Goal: Transaction & Acquisition: Purchase product/service

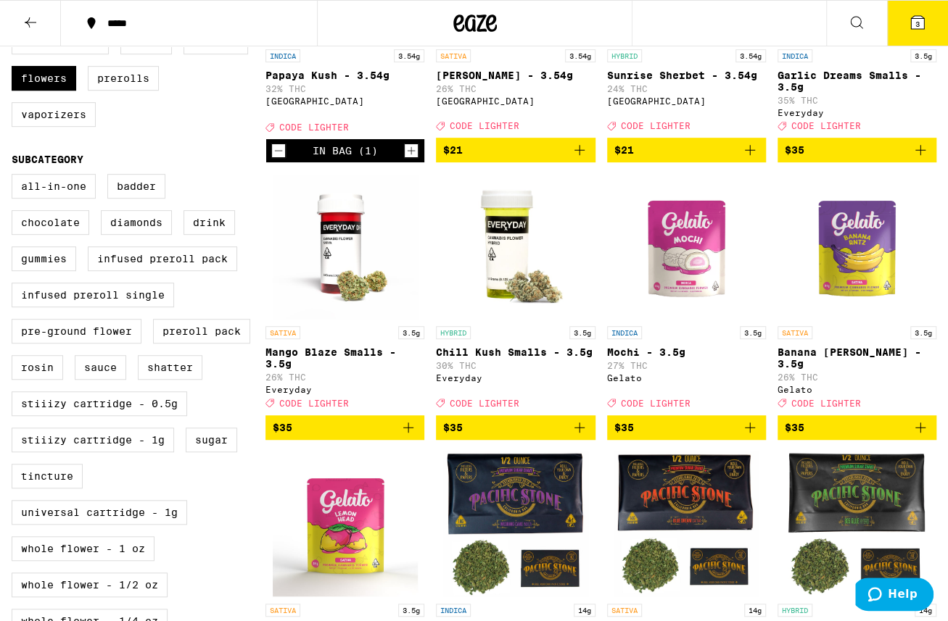
click at [749, 433] on icon "Add to bag" at bounding box center [750, 428] width 10 height 10
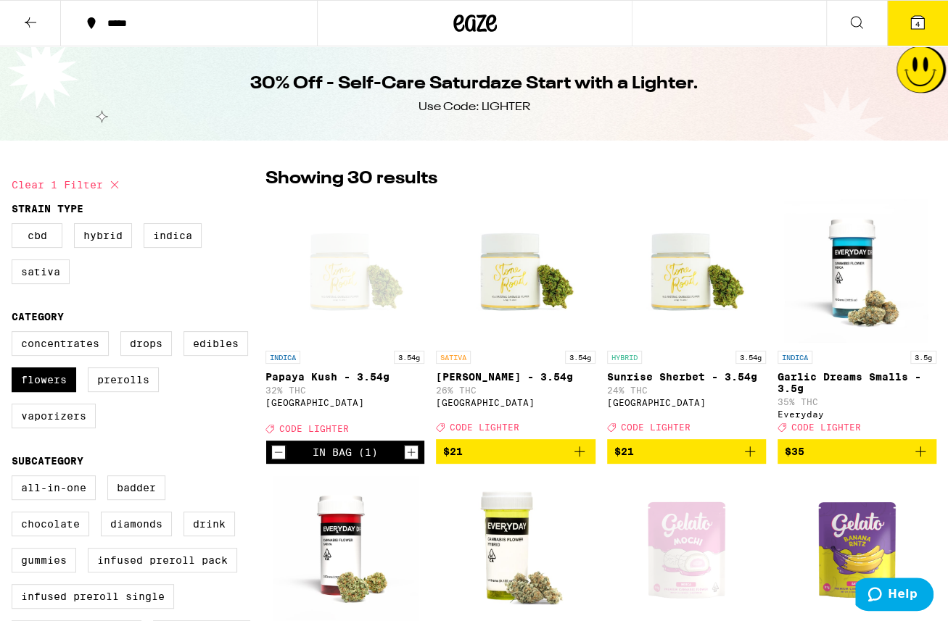
click at [923, 21] on icon at bounding box center [917, 22] width 13 height 13
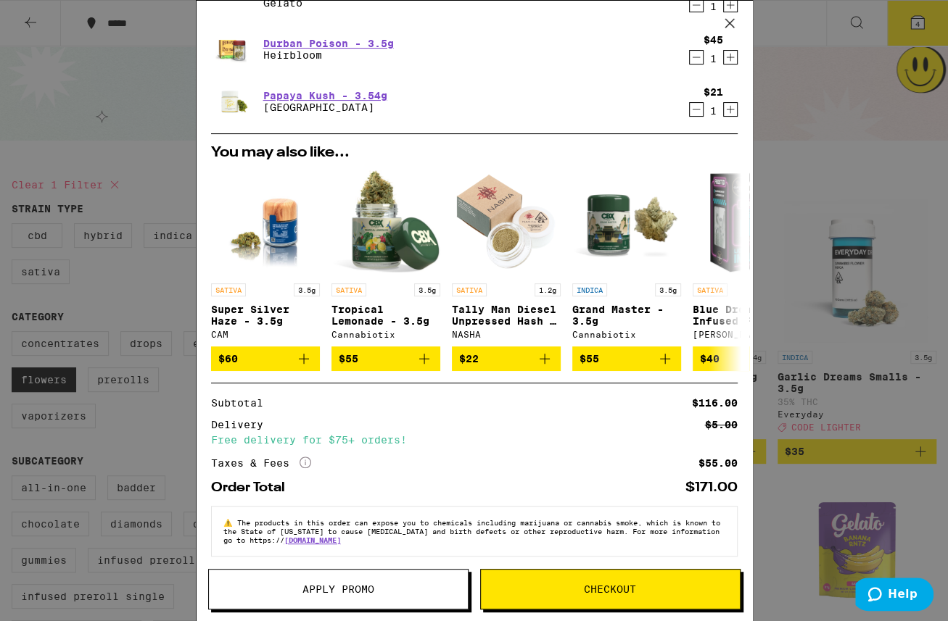
scroll to position [138, 0]
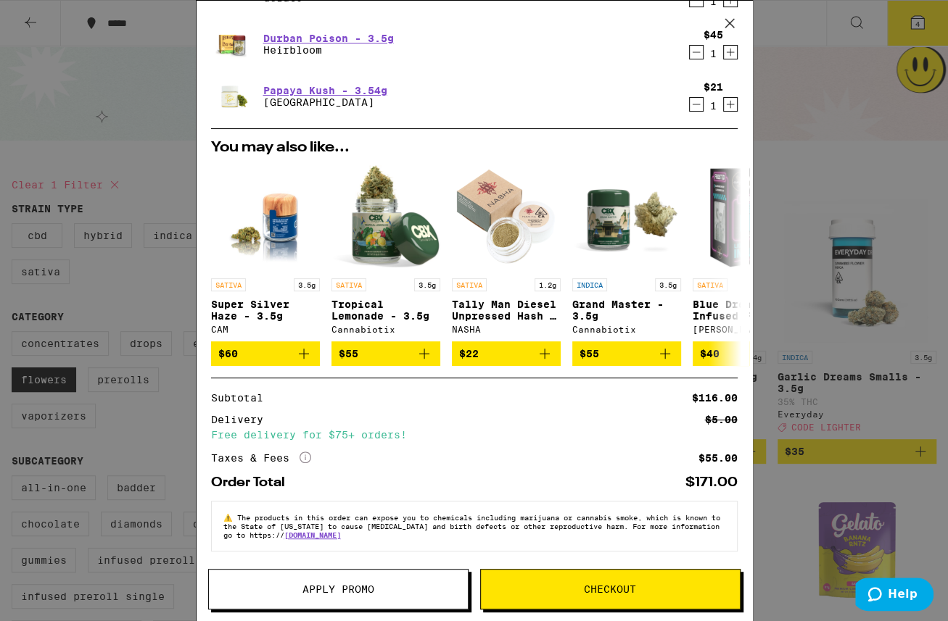
click at [328, 591] on span "Apply Promo" at bounding box center [338, 589] width 72 height 10
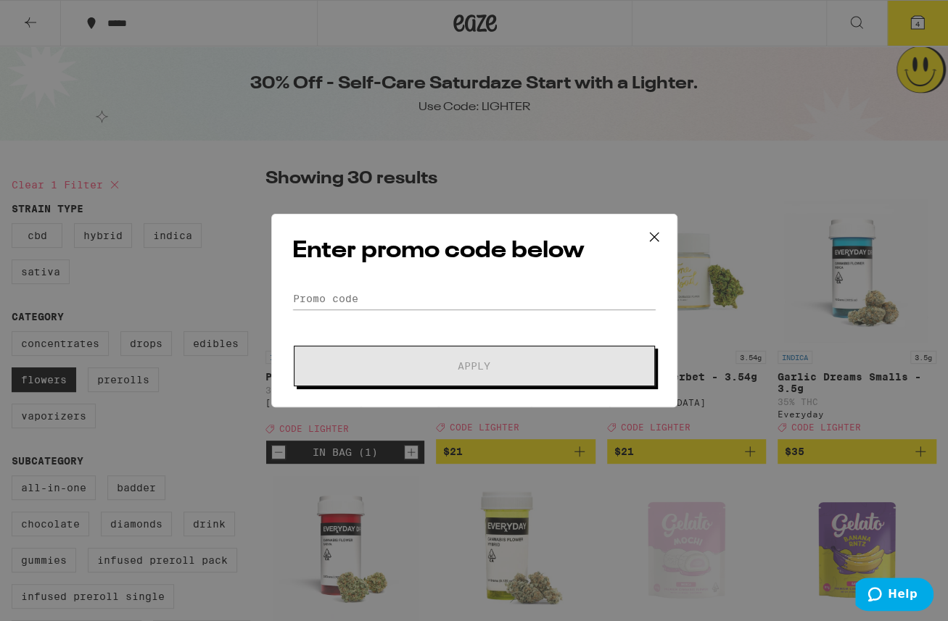
scroll to position [138, 0]
click at [369, 298] on input "Promo Code" at bounding box center [474, 299] width 364 height 22
paste input "text"
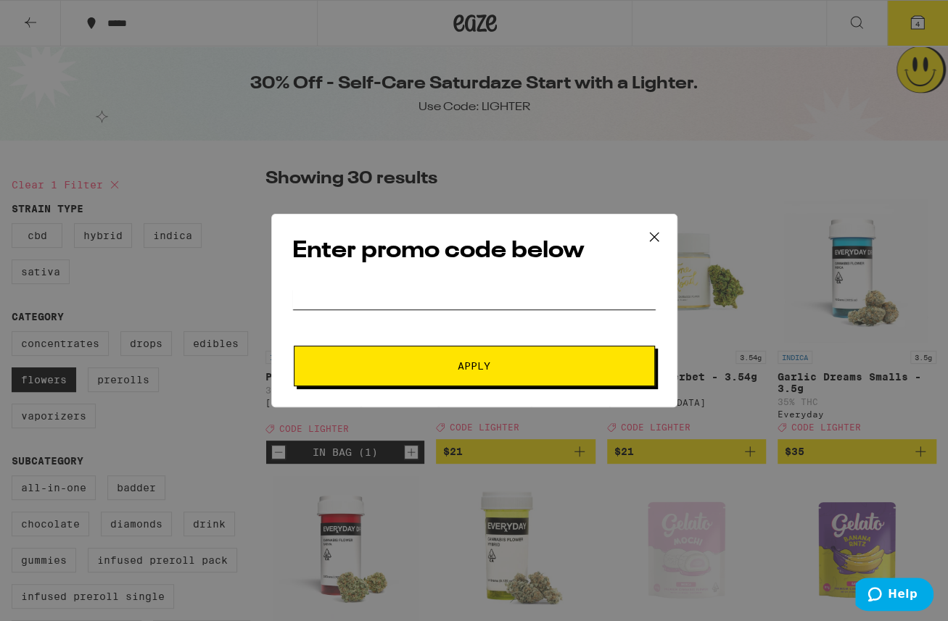
drag, startPoint x: 373, startPoint y: 296, endPoint x: 125, endPoint y: 313, distance: 249.3
click at [292, 310] on input "Promo Code" at bounding box center [474, 299] width 364 height 22
type input "LIGHTER"
click at [434, 368] on span "Apply" at bounding box center [474, 366] width 261 height 10
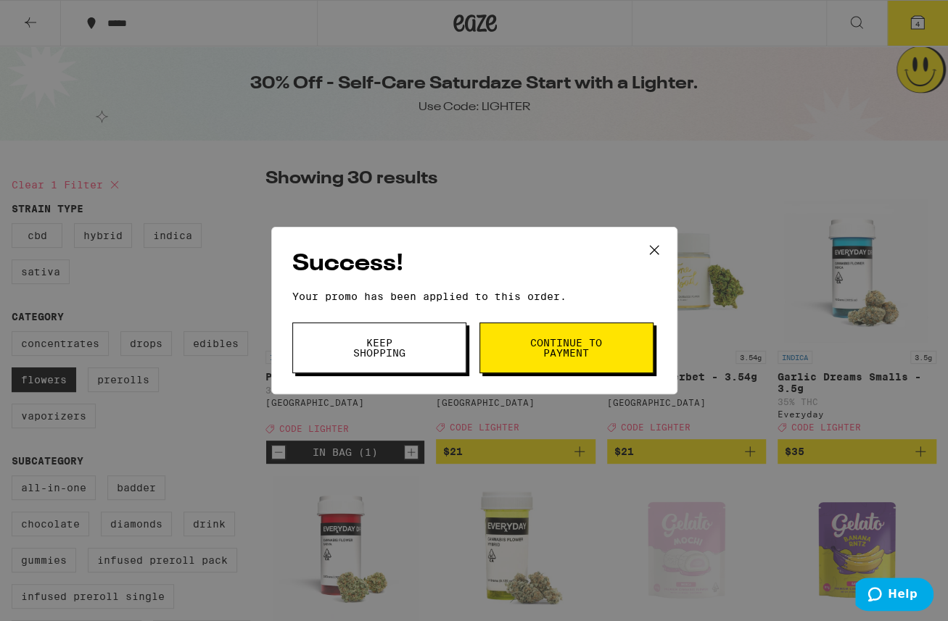
click at [554, 350] on span "Continue to payment" at bounding box center [566, 348] width 74 height 20
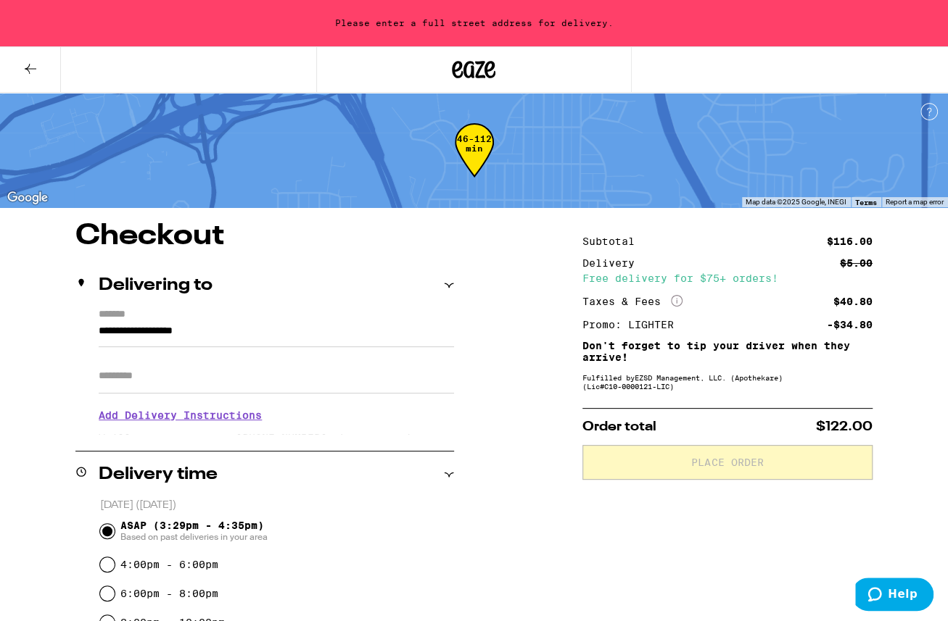
scroll to position [151, 0]
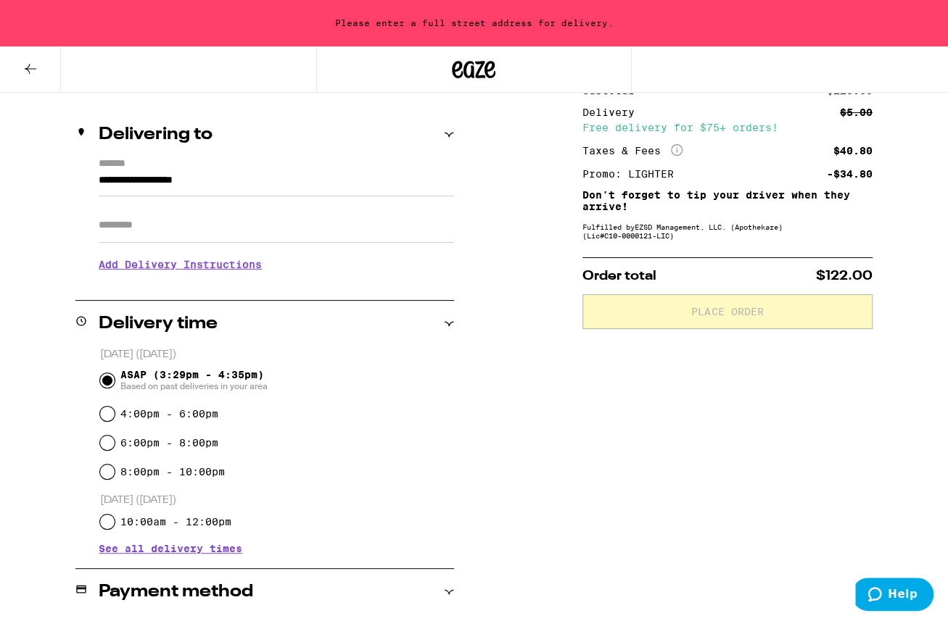
click at [452, 323] on icon at bounding box center [449, 324] width 10 height 10
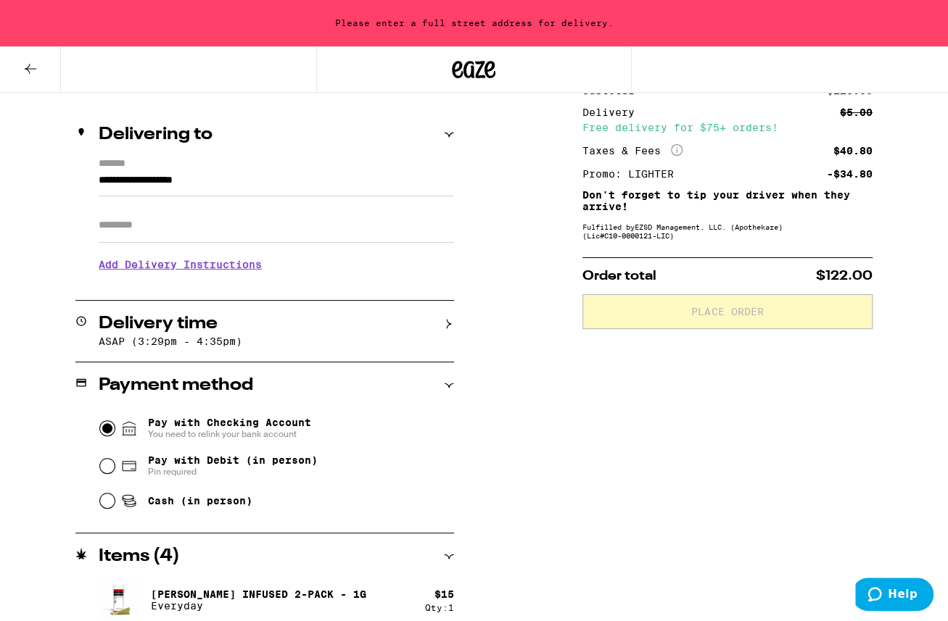
drag, startPoint x: 109, startPoint y: 425, endPoint x: 114, endPoint y: 467, distance: 42.3
click at [144, 468] on fieldset "Pay with Checking Account You need to relink your bank account Pay with Debit (…" at bounding box center [276, 463] width 355 height 108
drag, startPoint x: 540, startPoint y: 472, endPoint x: 475, endPoint y: 484, distance: 66.3
click at [539, 472] on div "**********" at bounding box center [474, 430] width 948 height 719
click at [109, 467] on input "Pay with Debit (in person) Pin required" at bounding box center [107, 466] width 15 height 15
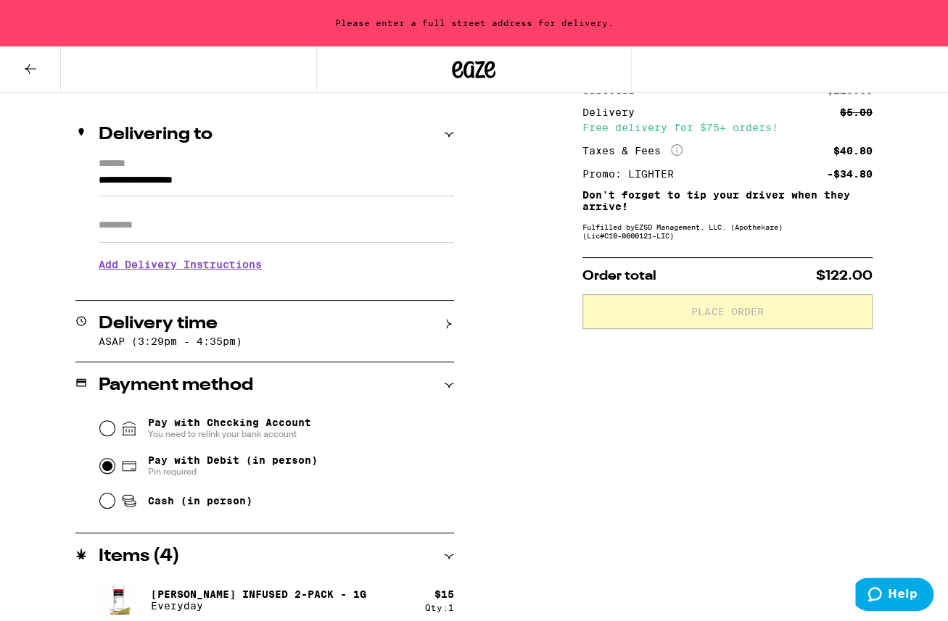
radio input "true"
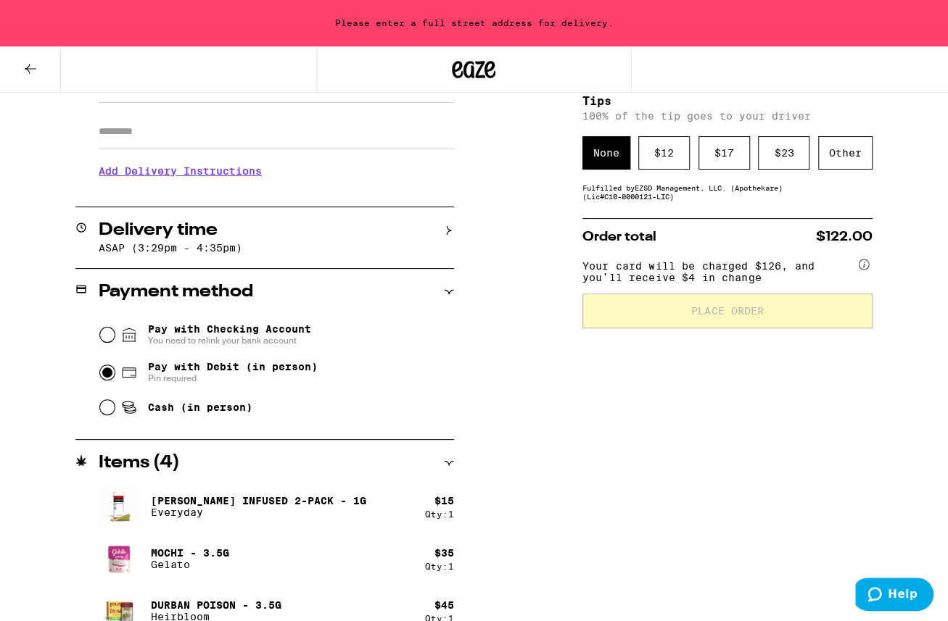
scroll to position [320, 0]
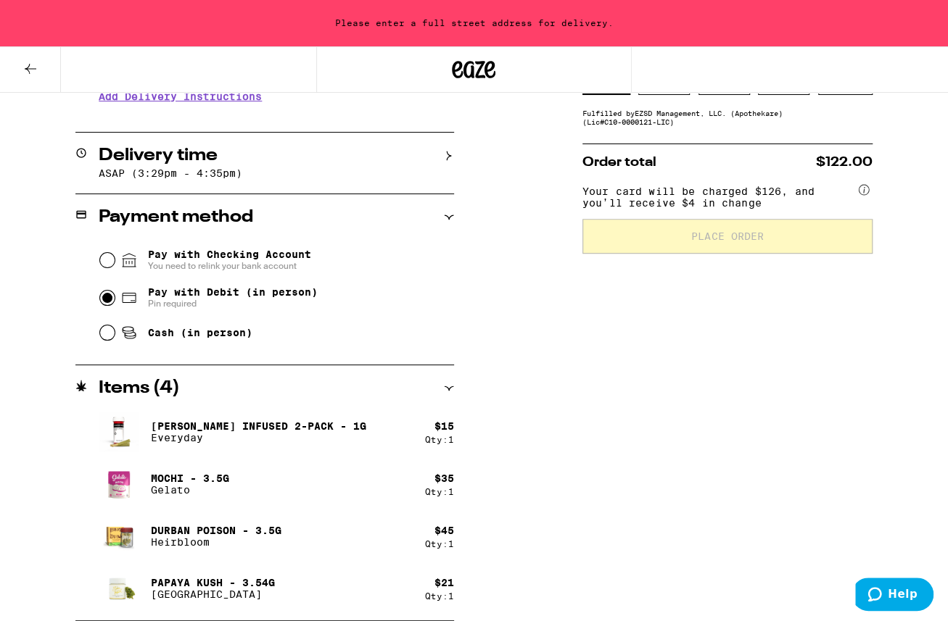
click at [33, 68] on icon at bounding box center [31, 69] width 12 height 10
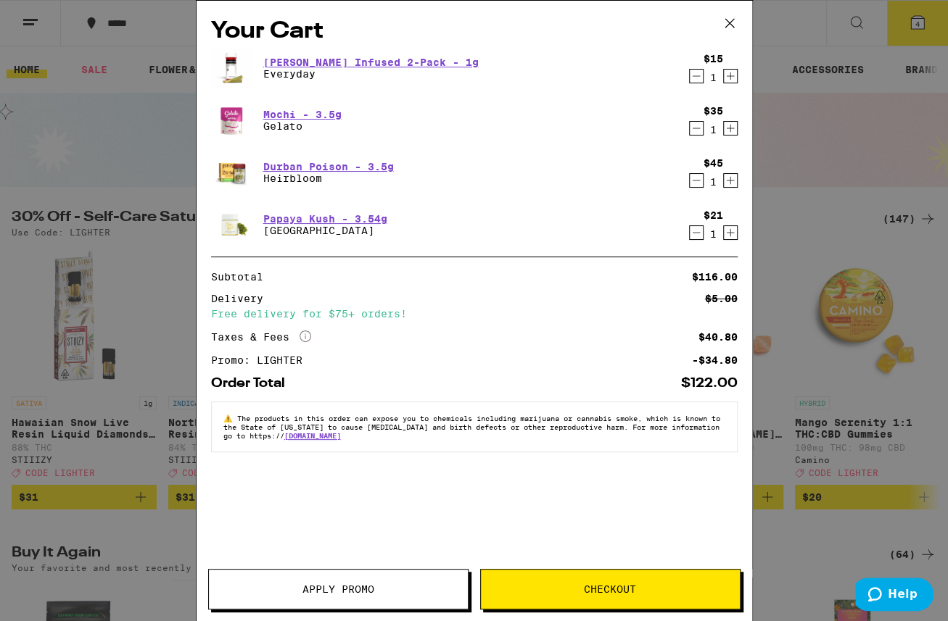
click at [697, 233] on icon "Decrement" at bounding box center [696, 233] width 8 height 0
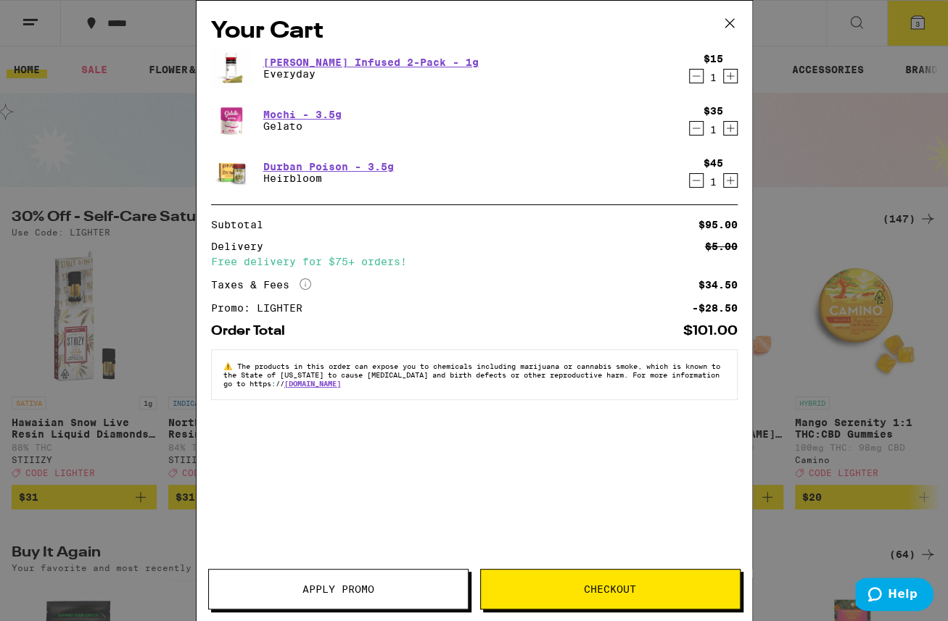
click at [620, 591] on span "Checkout" at bounding box center [610, 589] width 52 height 10
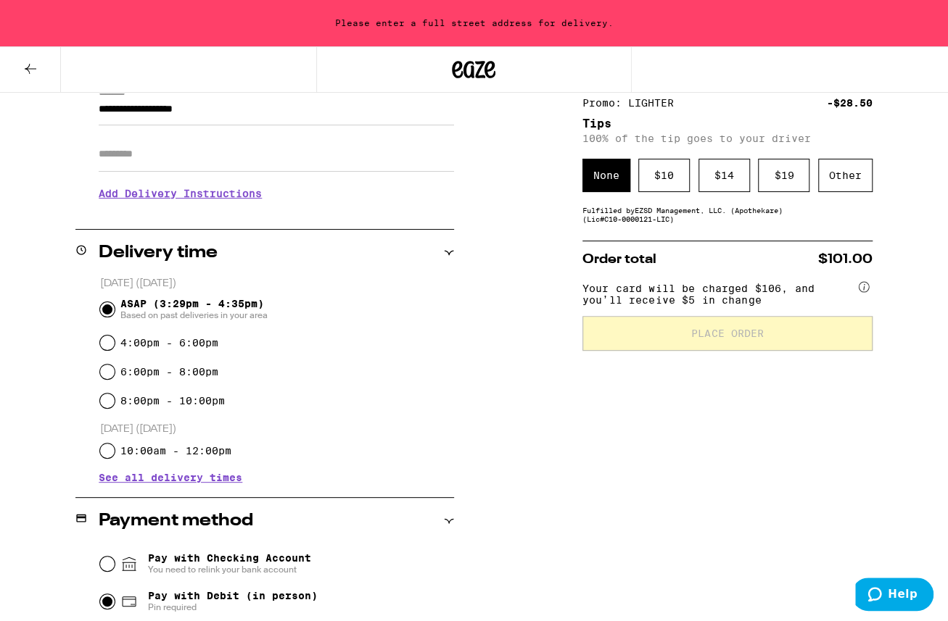
scroll to position [226, 0]
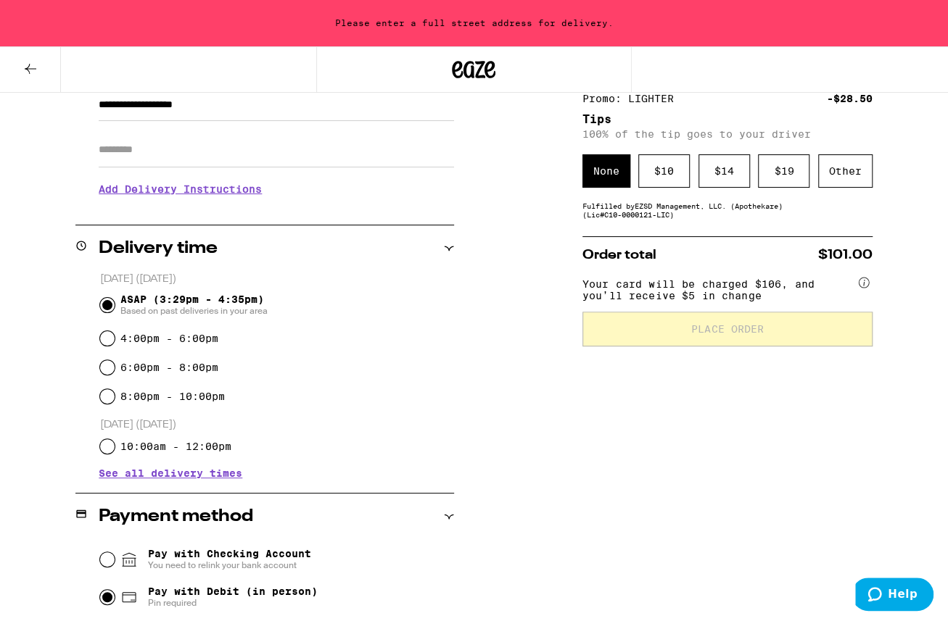
click at [449, 244] on icon at bounding box center [449, 249] width 10 height 10
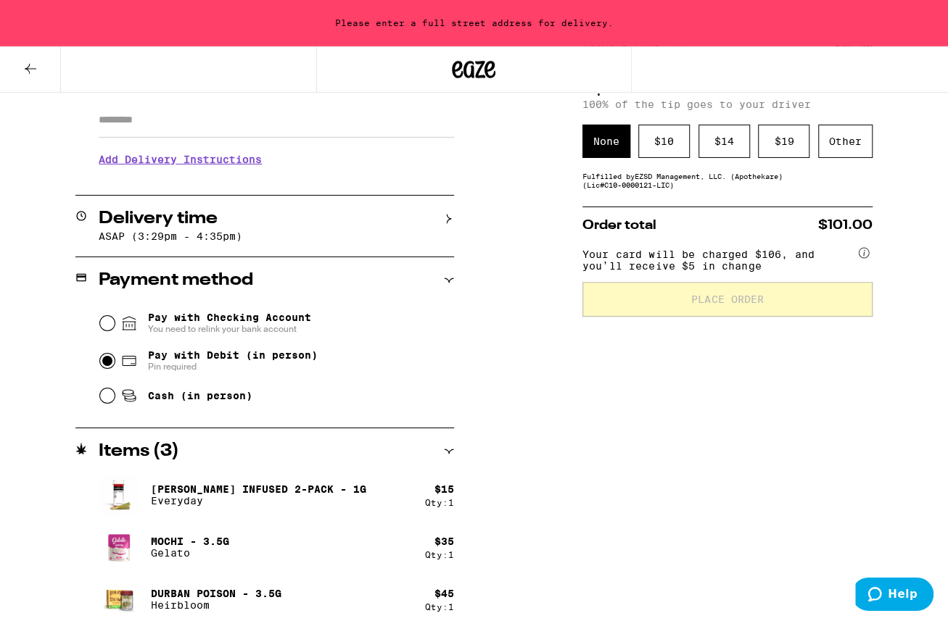
scroll to position [268, 0]
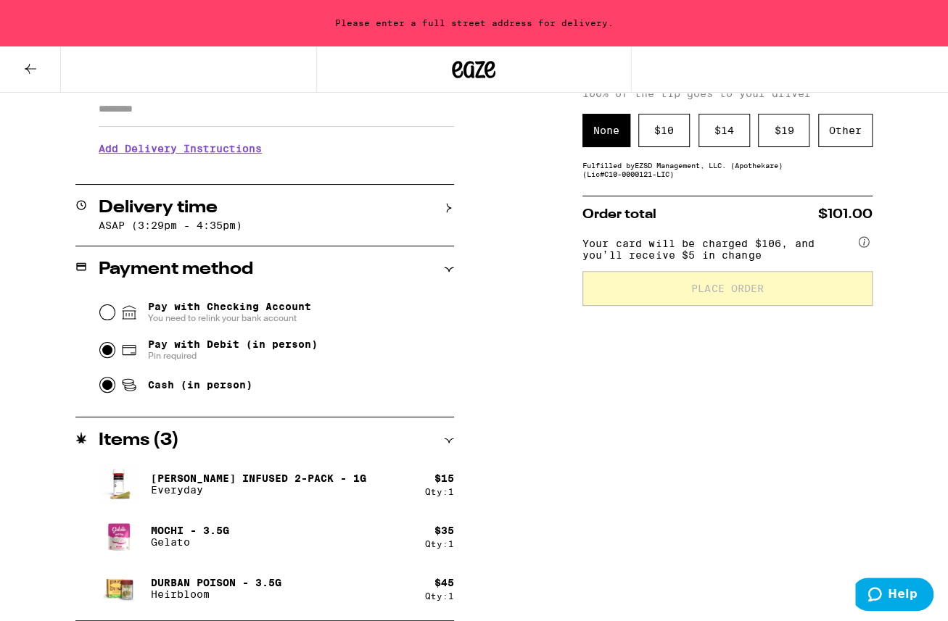
click at [112, 389] on input "Cash (in person)" at bounding box center [107, 385] width 15 height 15
radio input "true"
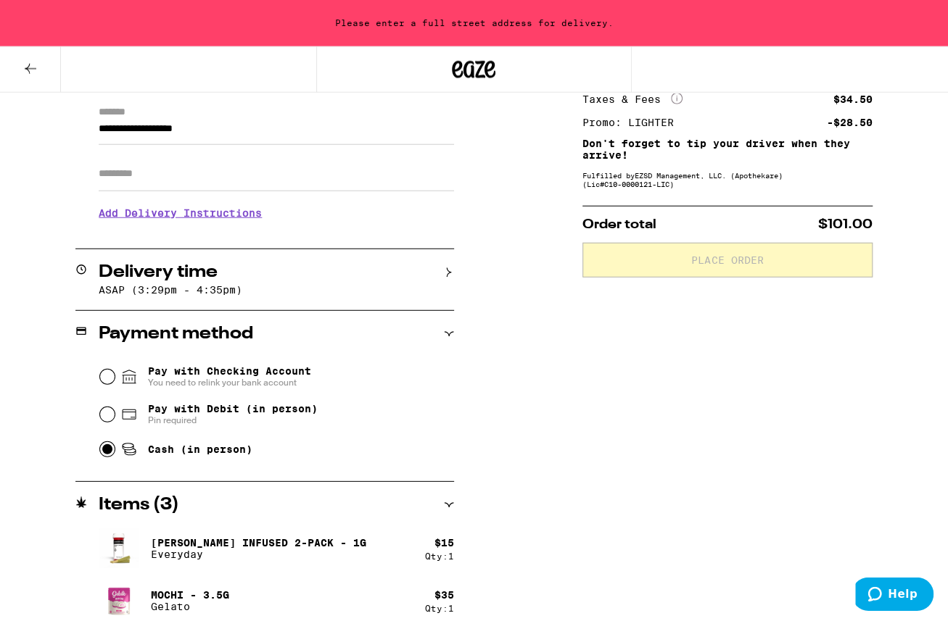
scroll to position [117, 0]
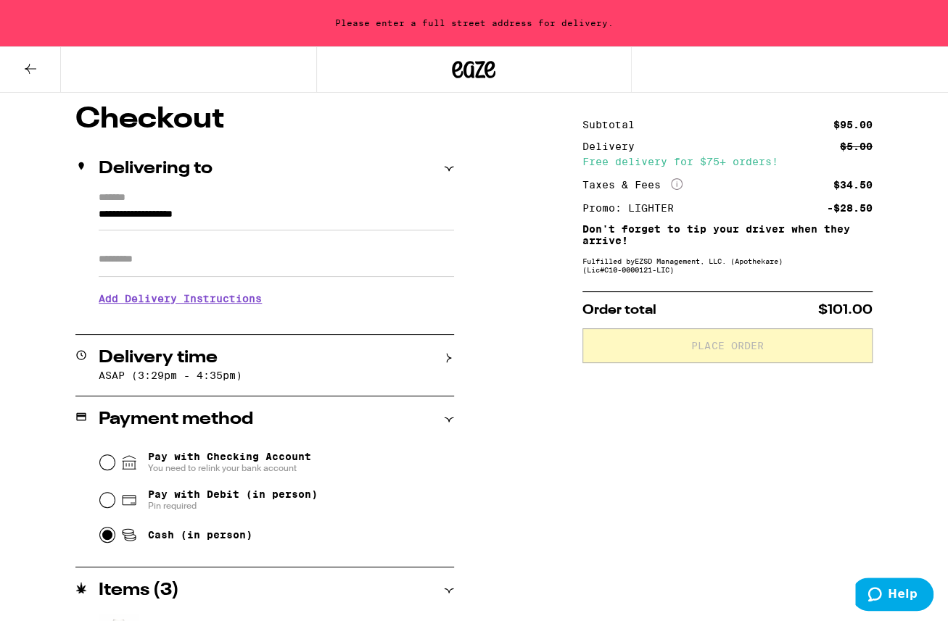
click at [154, 218] on input "**********" at bounding box center [276, 218] width 355 height 25
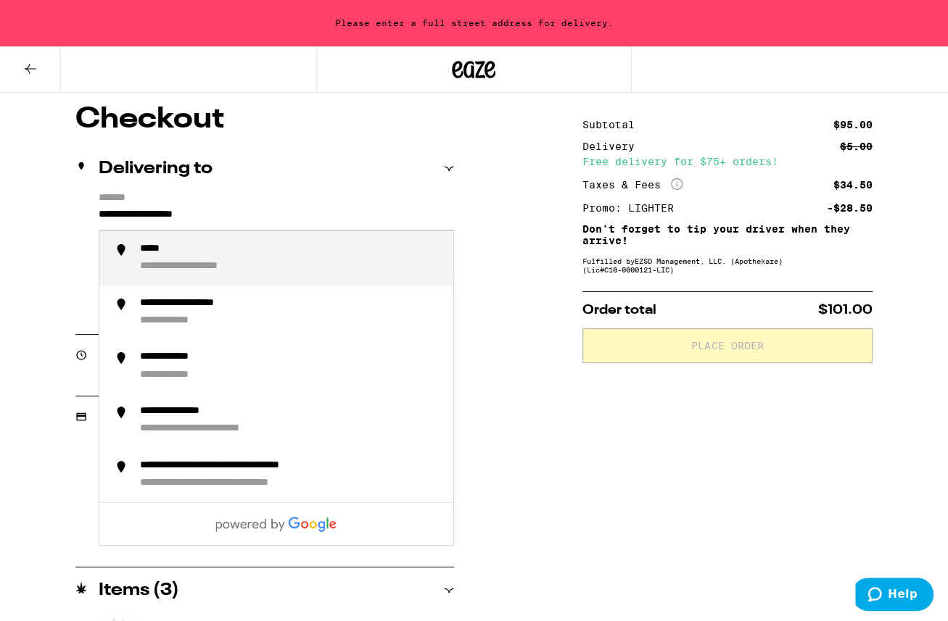
drag, startPoint x: 260, startPoint y: 217, endPoint x: 66, endPoint y: 213, distance: 194.3
click at [99, 213] on input "**********" at bounding box center [276, 218] width 355 height 25
click at [212, 231] on div "**********" at bounding box center [276, 218] width 355 height 25
click at [207, 253] on div "**********" at bounding box center [199, 250] width 118 height 14
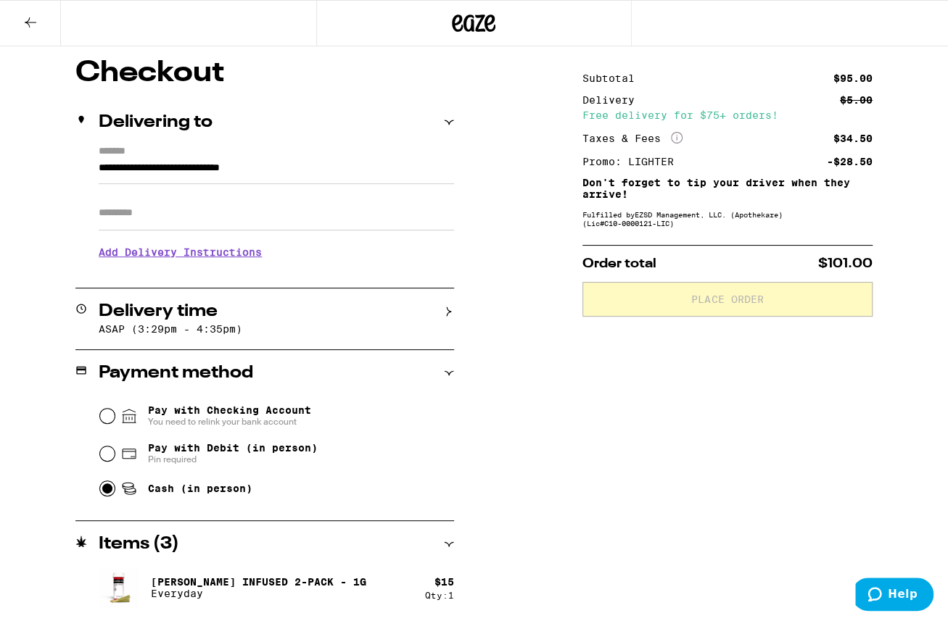
type input "**********"
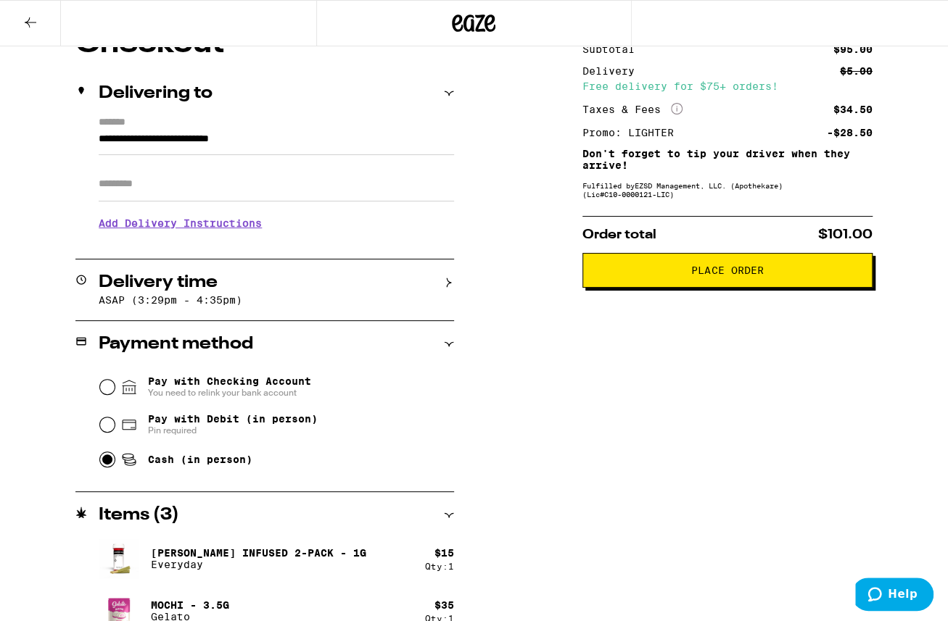
scroll to position [221, 0]
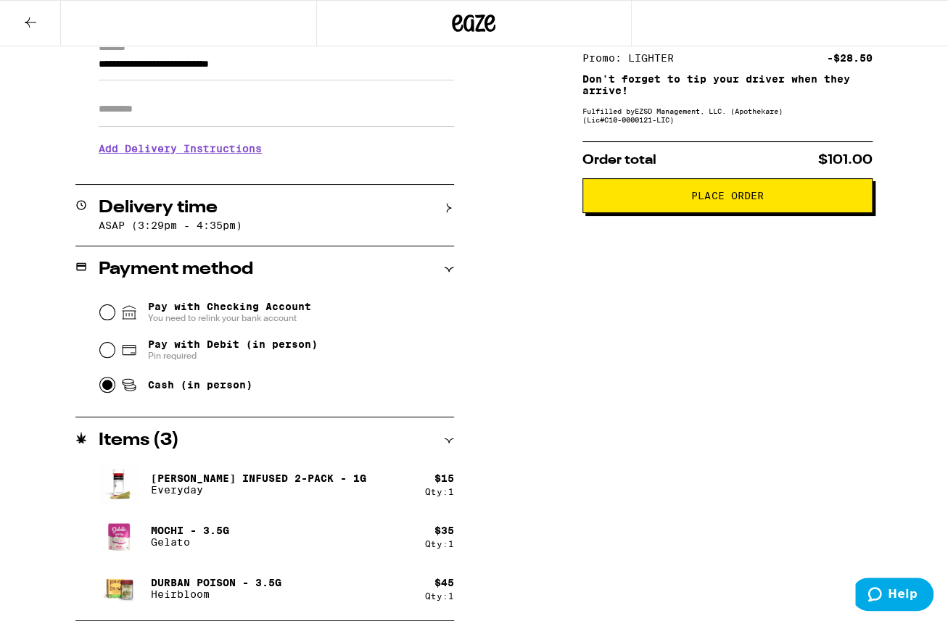
click at [447, 438] on icon at bounding box center [449, 441] width 10 height 10
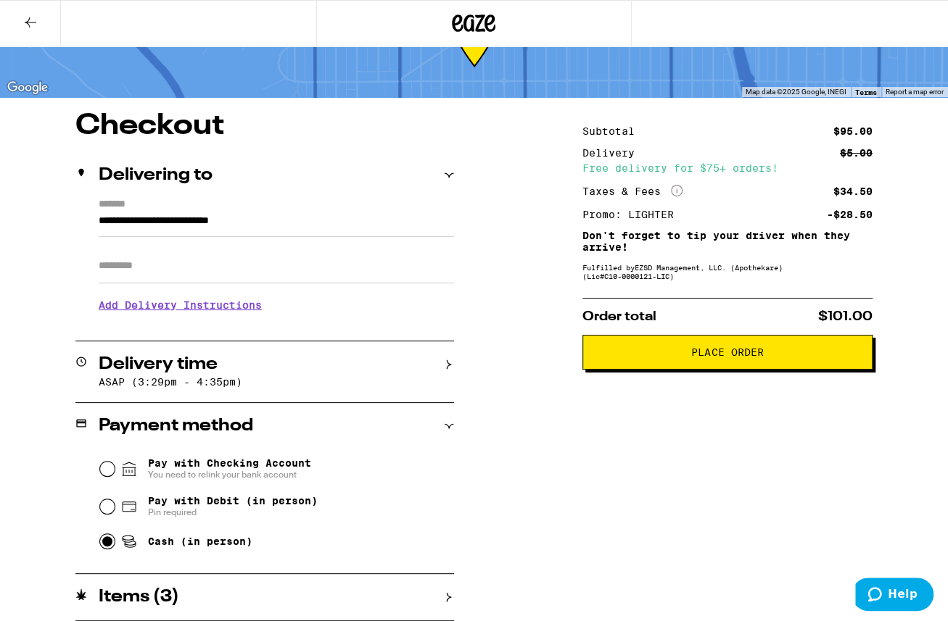
scroll to position [65, 0]
click at [447, 426] on icon at bounding box center [448, 426] width 9 height 4
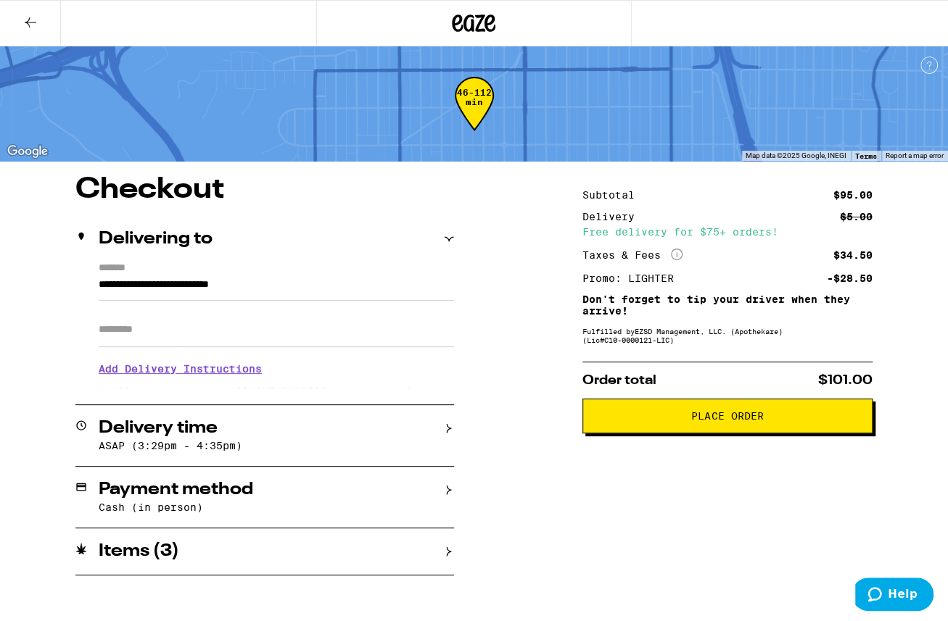
click at [739, 515] on div "Subtotal $95.00 Delivery $5.00 Free delivery for $75+ orders! Taxes & Fees More…" at bounding box center [727, 375] width 290 height 400
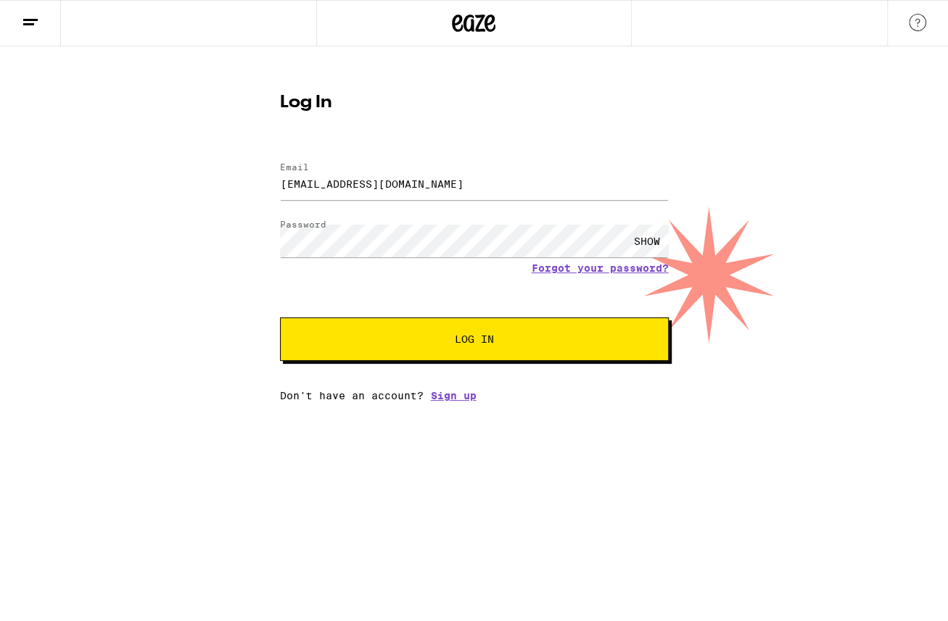
click at [382, 339] on span "Log In" at bounding box center [474, 339] width 271 height 10
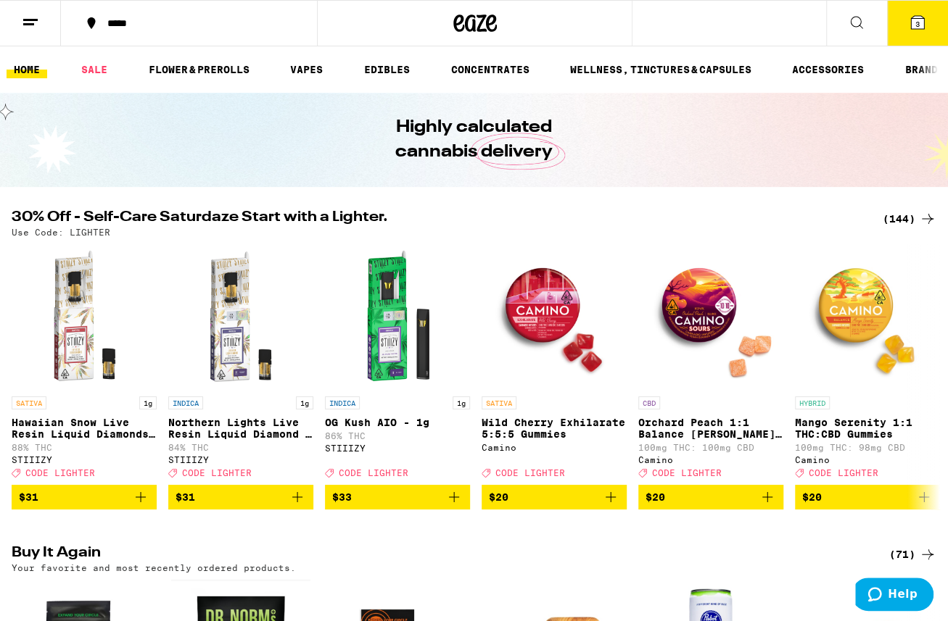
click at [918, 16] on icon at bounding box center [917, 22] width 13 height 13
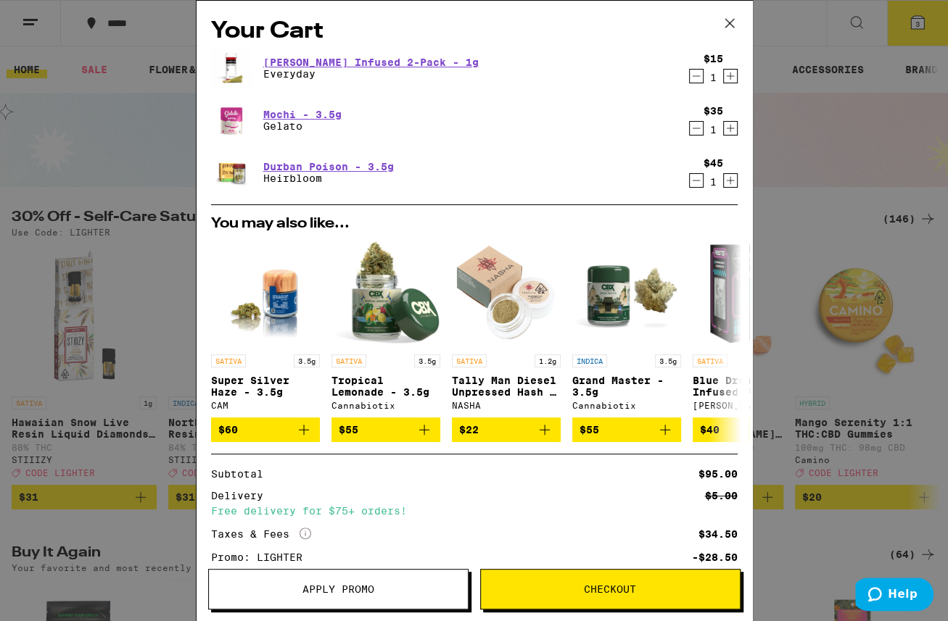
click at [613, 595] on span "Checkout" at bounding box center [610, 589] width 52 height 10
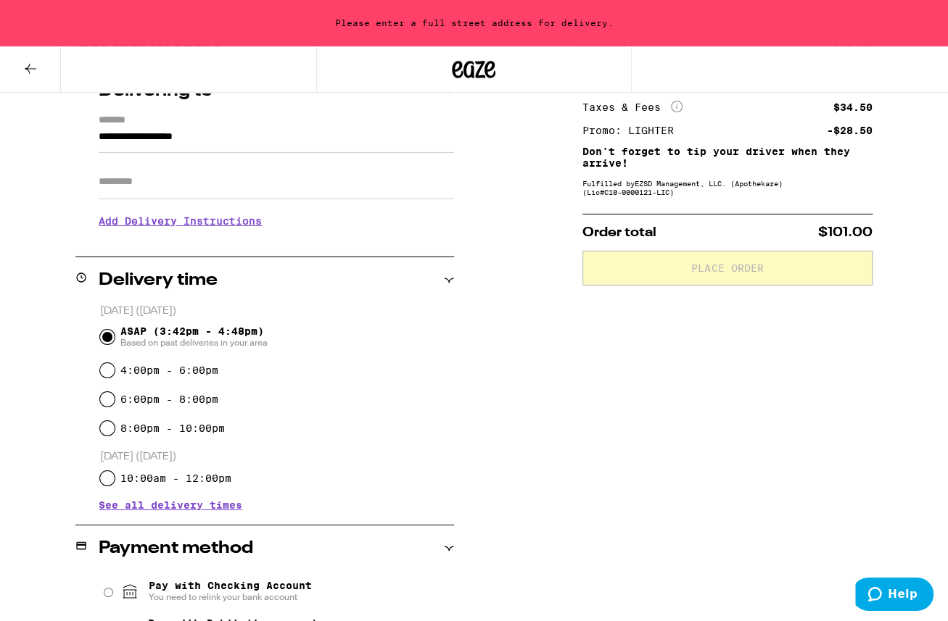
scroll to position [226, 0]
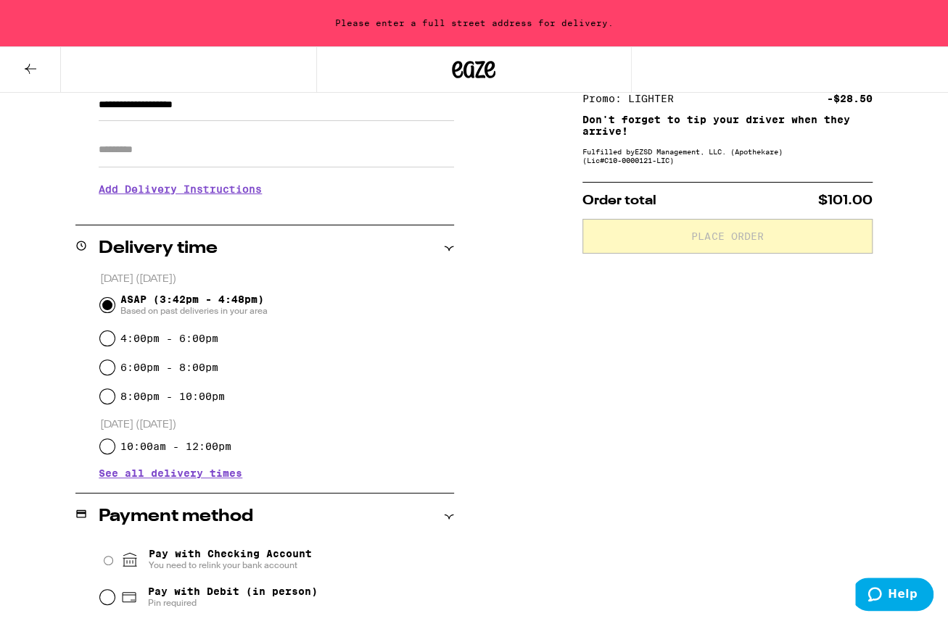
click at [449, 250] on icon at bounding box center [448, 249] width 9 height 4
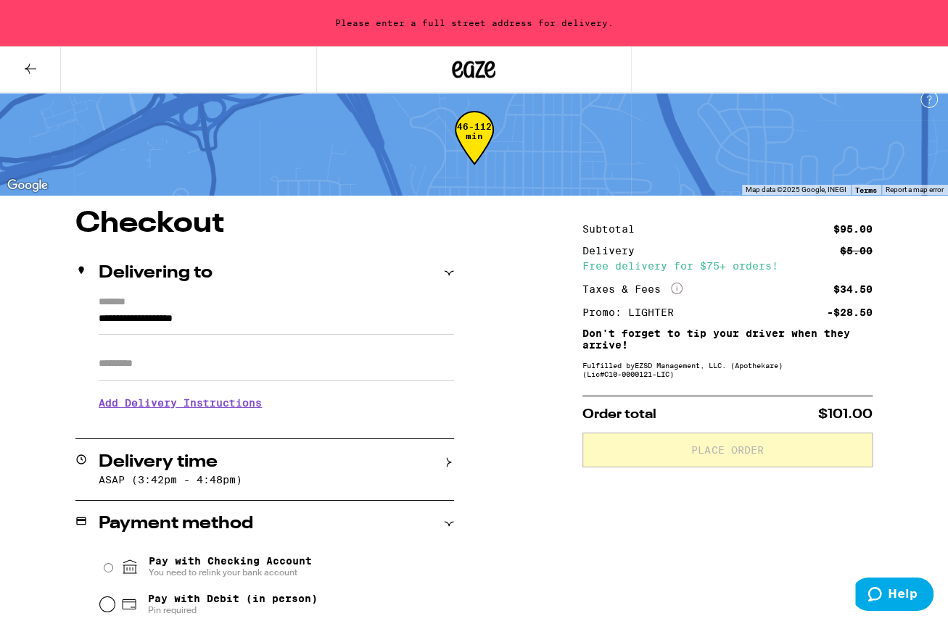
scroll to position [0, 0]
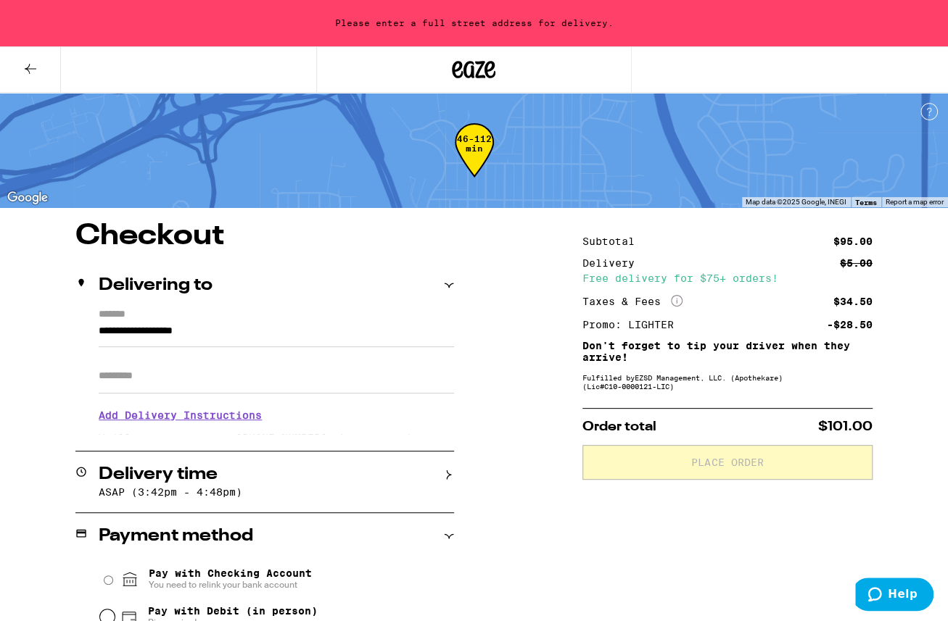
click at [169, 334] on input "**********" at bounding box center [276, 335] width 355 height 25
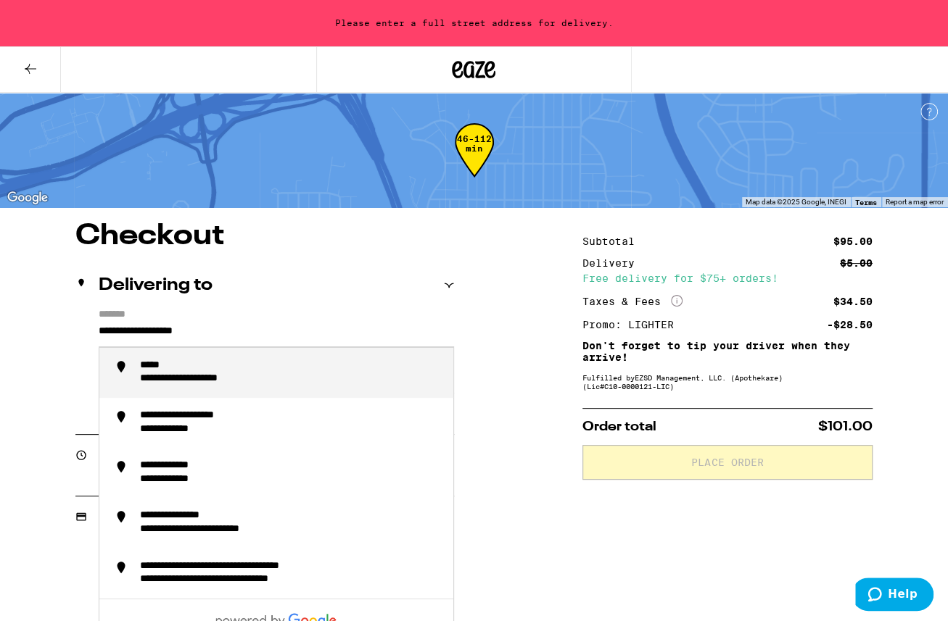
drag, startPoint x: 273, startPoint y: 328, endPoint x: -96, endPoint y: 293, distance: 370.8
click at [99, 323] on input "**********" at bounding box center [276, 335] width 355 height 25
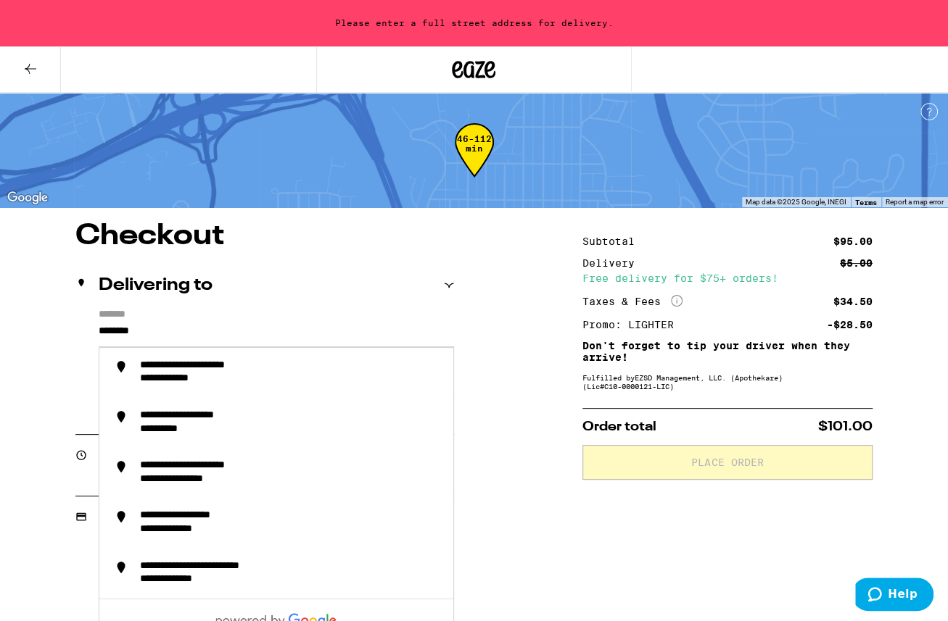
click at [169, 336] on input "********" at bounding box center [276, 335] width 355 height 25
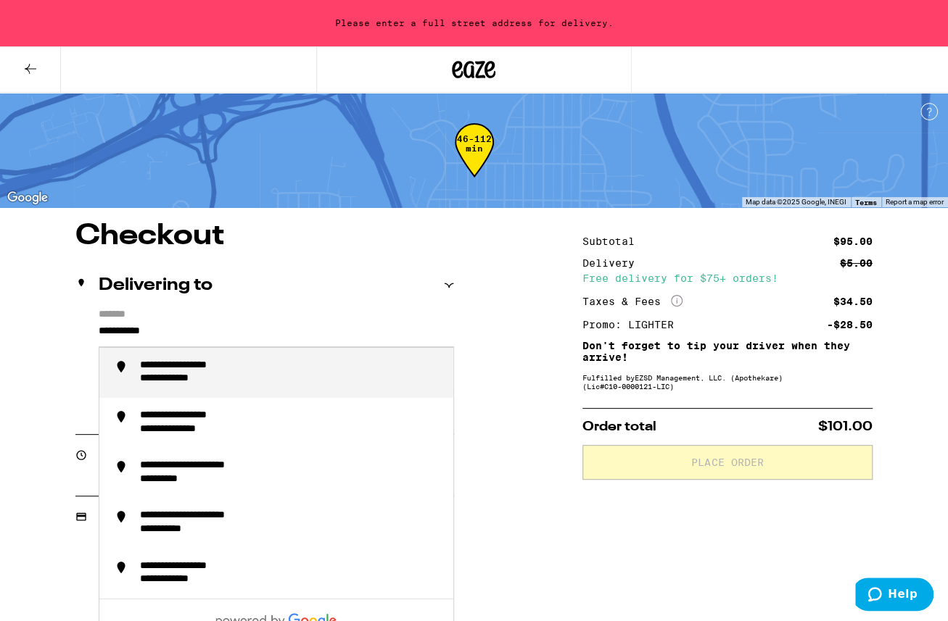
click at [208, 373] on div "**********" at bounding box center [199, 367] width 118 height 14
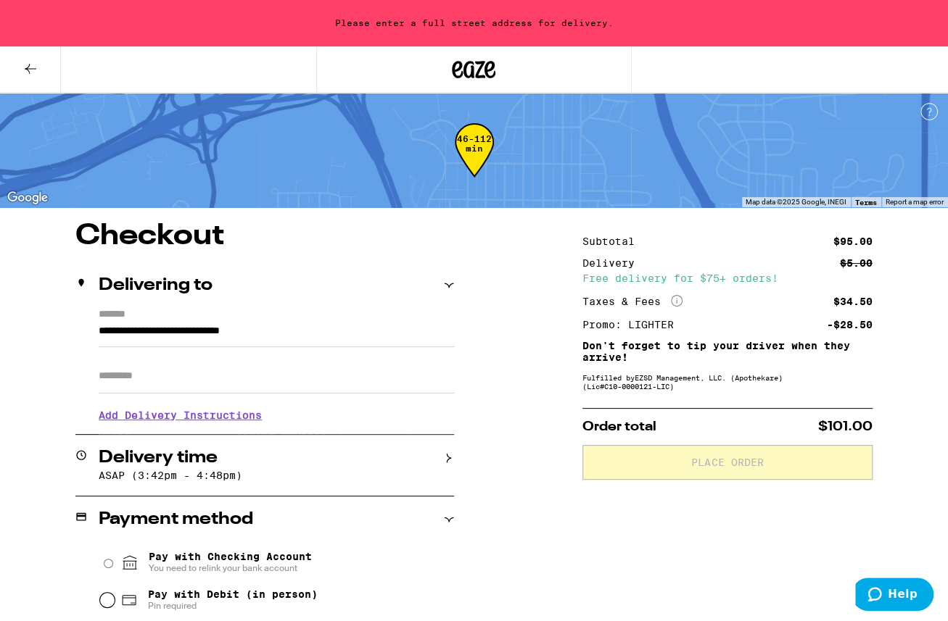
type input "**********"
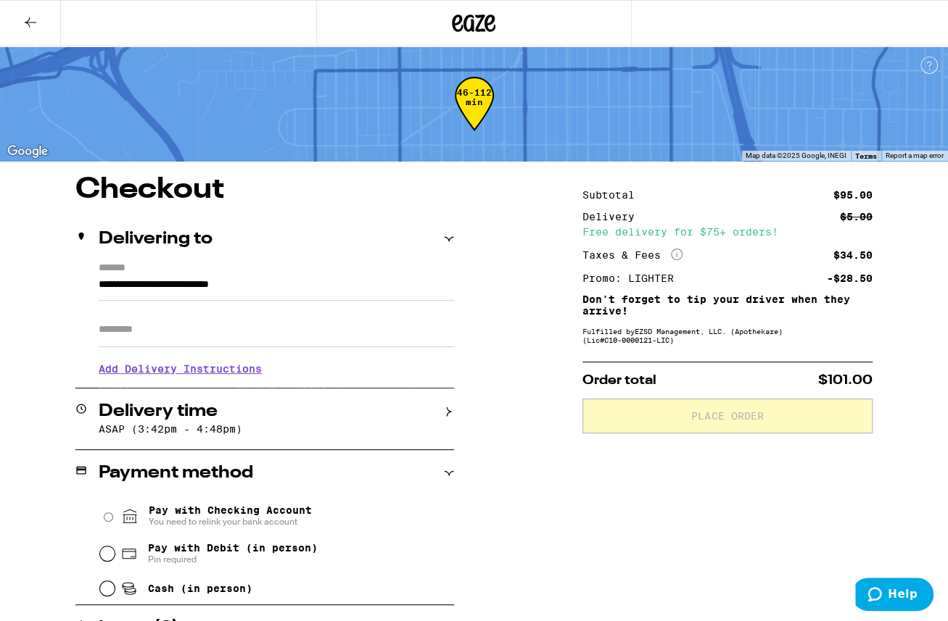
click at [447, 236] on icon at bounding box center [449, 239] width 10 height 10
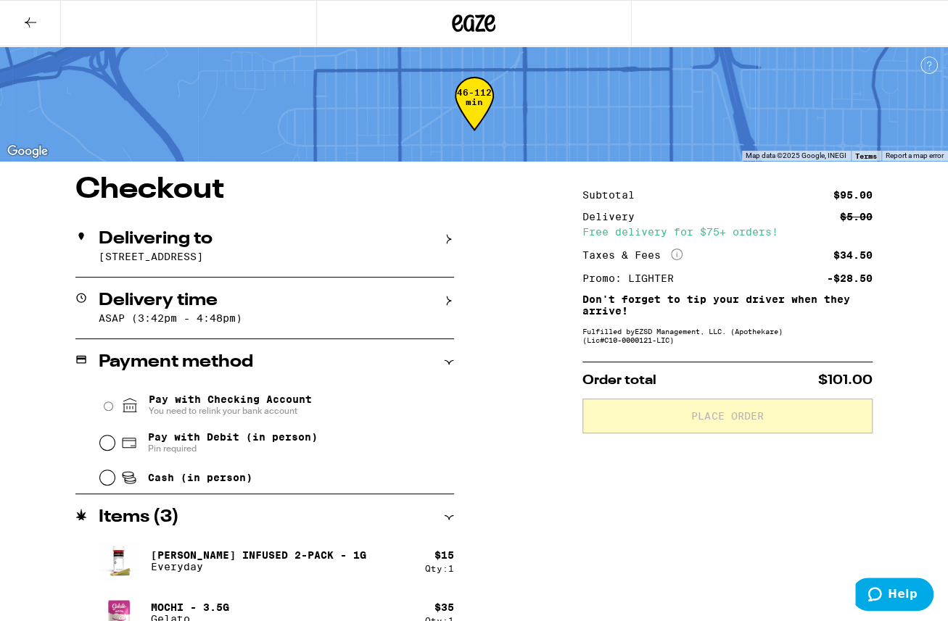
click at [449, 364] on icon at bounding box center [449, 362] width 10 height 10
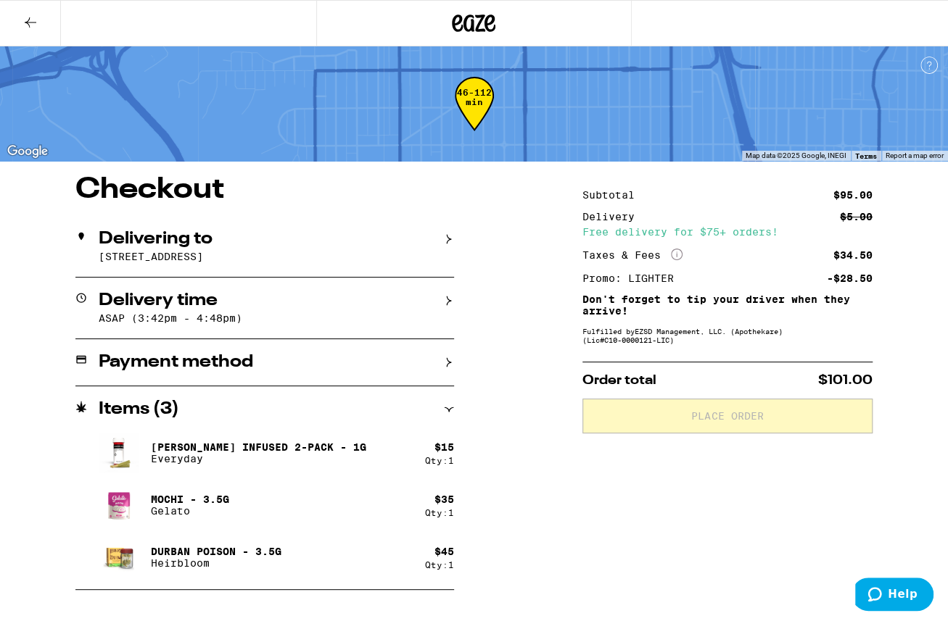
click at [449, 364] on icon at bounding box center [449, 362] width 10 height 10
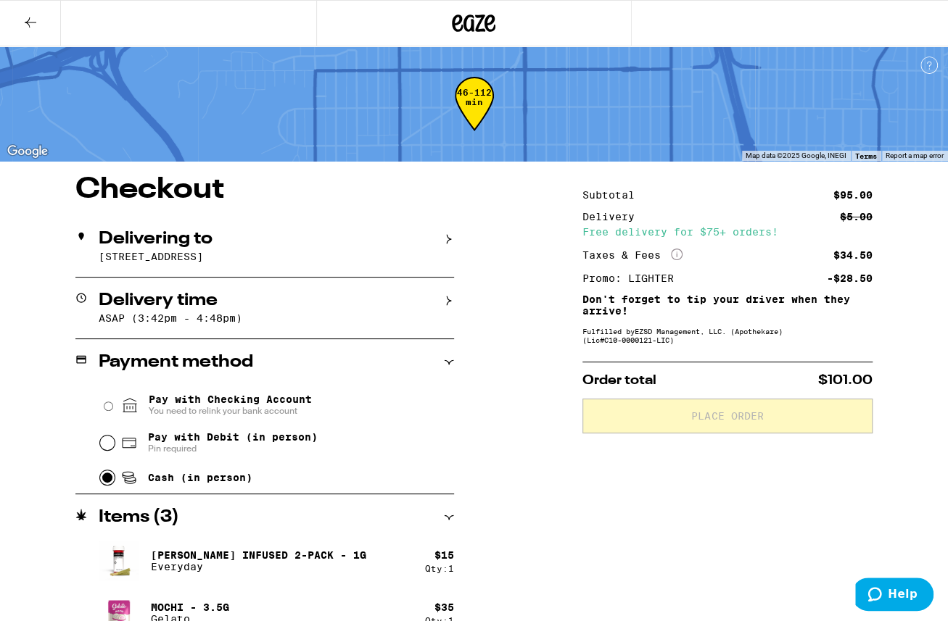
click at [111, 484] on input "Cash (in person)" at bounding box center [107, 478] width 15 height 15
radio input "true"
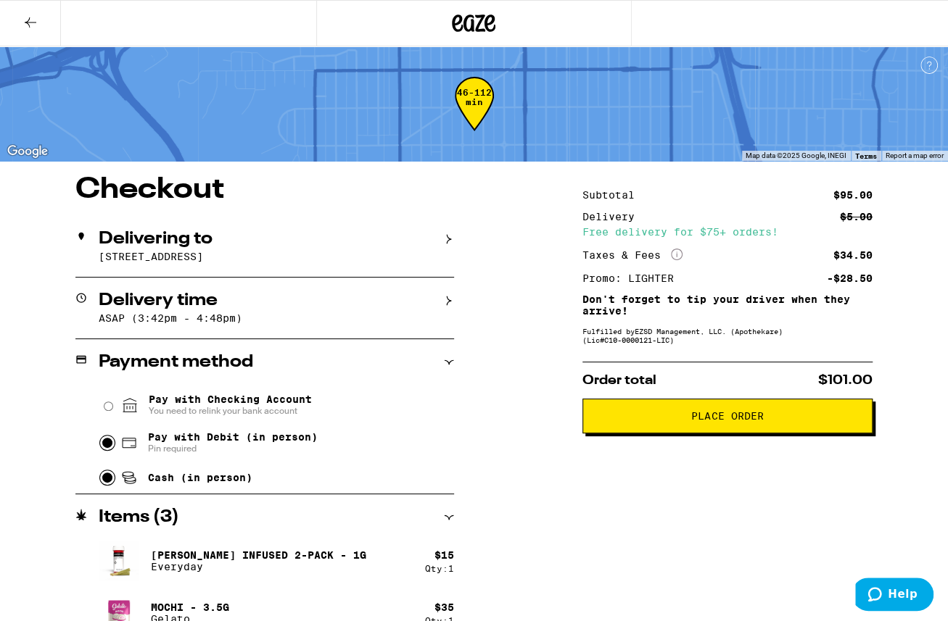
click at [112, 450] on input "Pay with Debit (in person) Pin required" at bounding box center [107, 443] width 15 height 15
radio input "true"
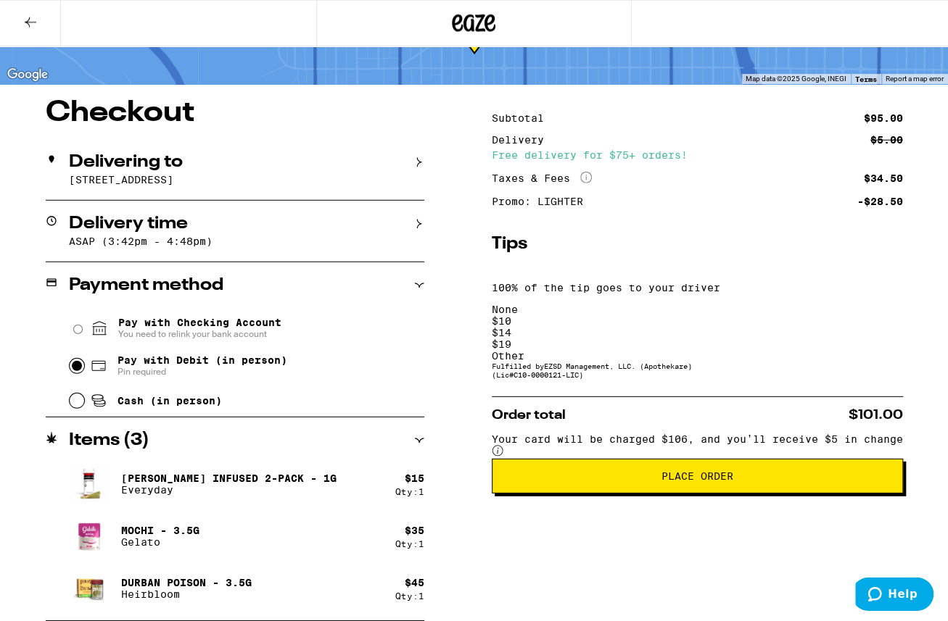
scroll to position [96, 0]
click at [423, 442] on icon at bounding box center [418, 441] width 9 height 4
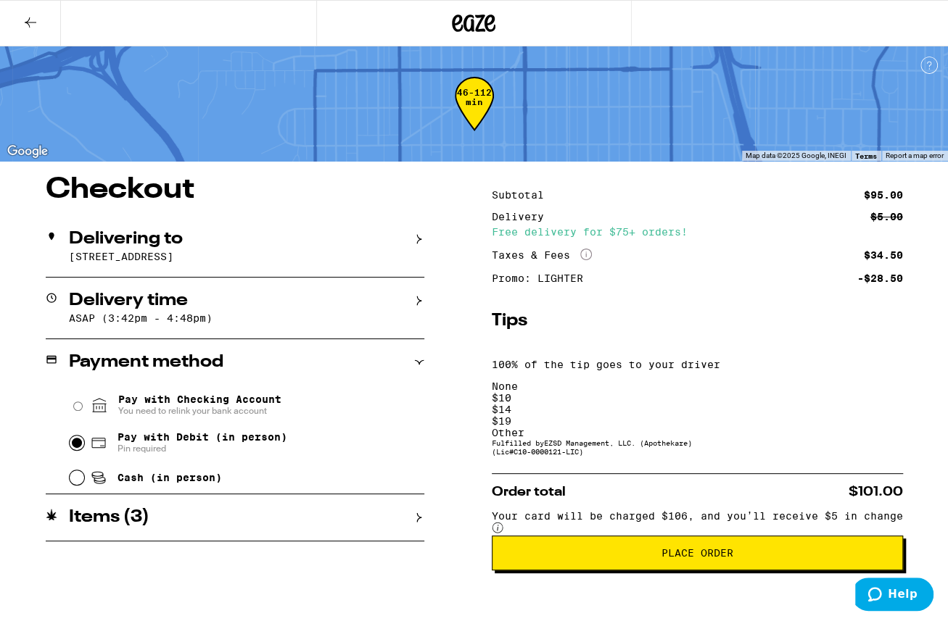
scroll to position [0, 0]
click at [423, 365] on icon at bounding box center [418, 362] width 9 height 4
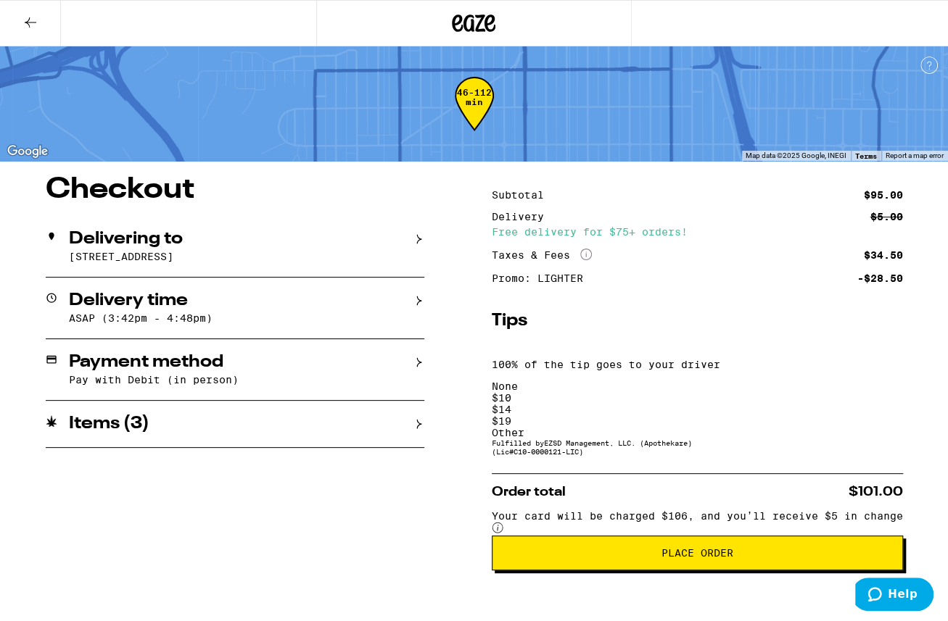
drag, startPoint x: 727, startPoint y: 527, endPoint x: 729, endPoint y: 578, distance: 50.8
click at [729, 571] on html "**********" at bounding box center [474, 285] width 948 height 571
click at [729, 569] on html "**********" at bounding box center [474, 285] width 948 height 571
click at [729, 548] on span "Place Order" at bounding box center [697, 553] width 72 height 10
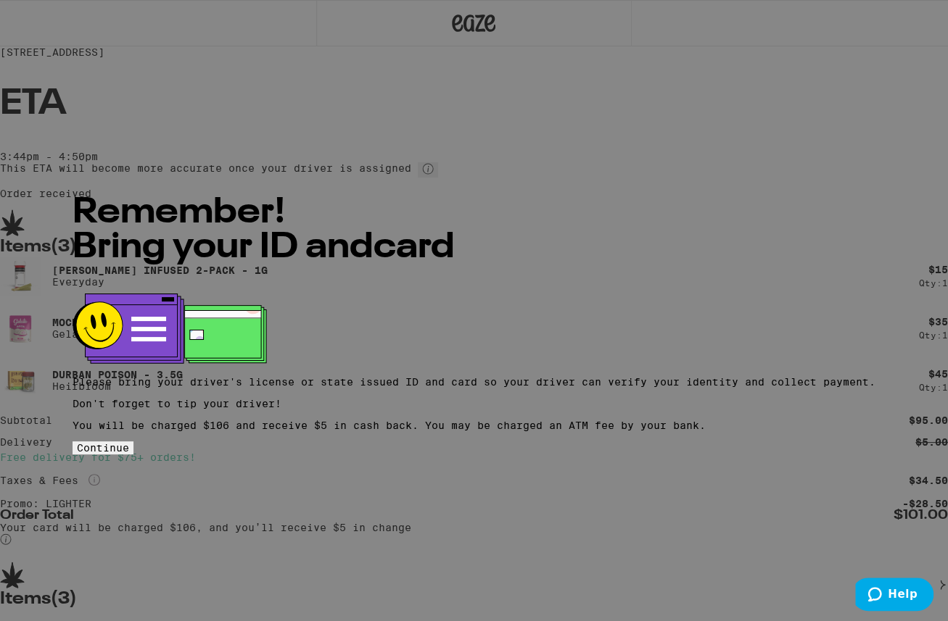
click at [133, 452] on button "Continue" at bounding box center [103, 448] width 61 height 13
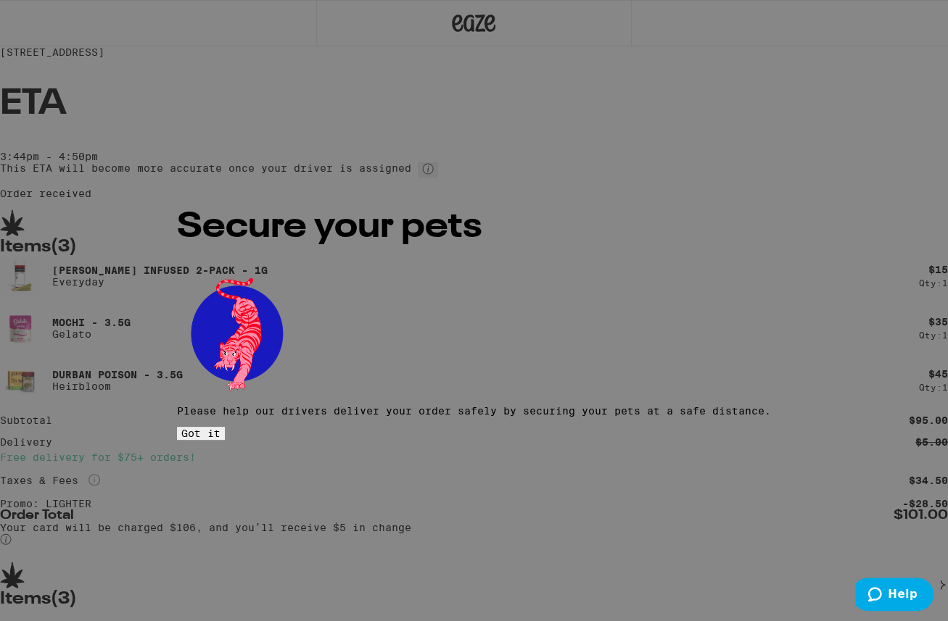
click at [225, 427] on button "Got it" at bounding box center [201, 433] width 48 height 13
